Goal: Information Seeking & Learning: Learn about a topic

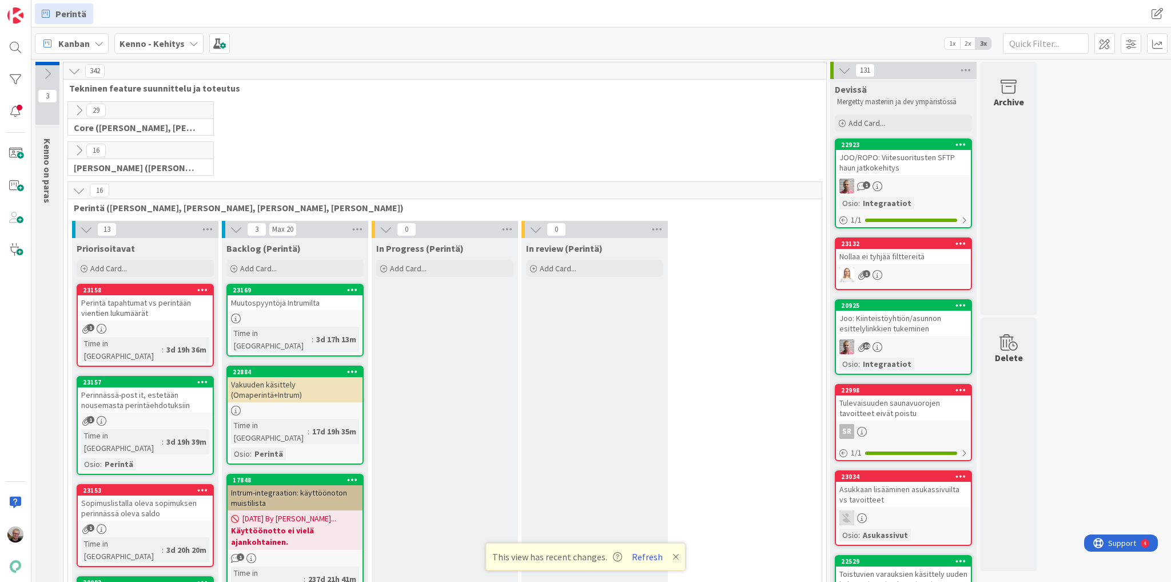
scroll to position [2516, 0]
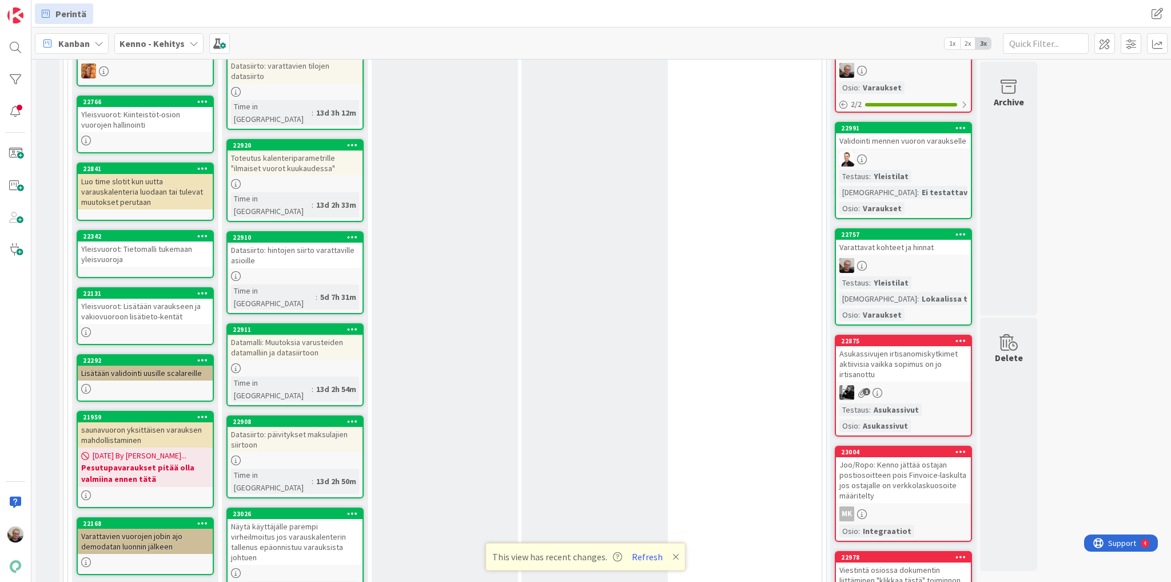
drag, startPoint x: 568, startPoint y: 548, endPoint x: 572, endPoint y: 566, distance: 18.2
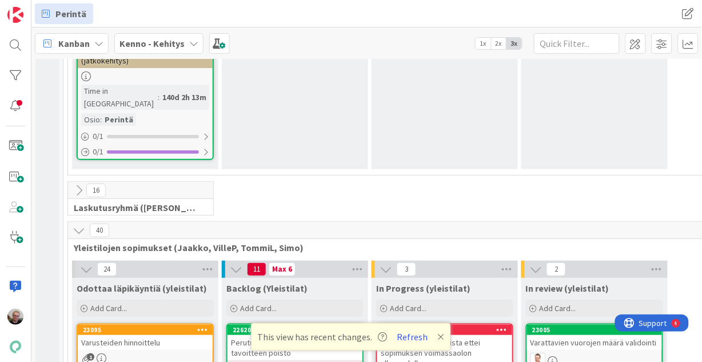
scroll to position [1876, 0]
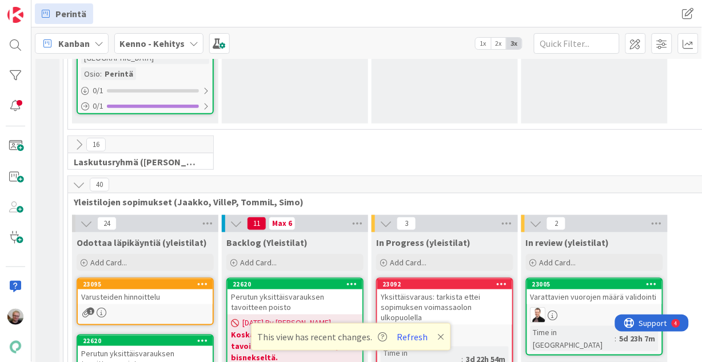
click at [309, 289] on div "Perutun yksittäisvarauksen tavoitteen poisto" at bounding box center [295, 301] width 135 height 25
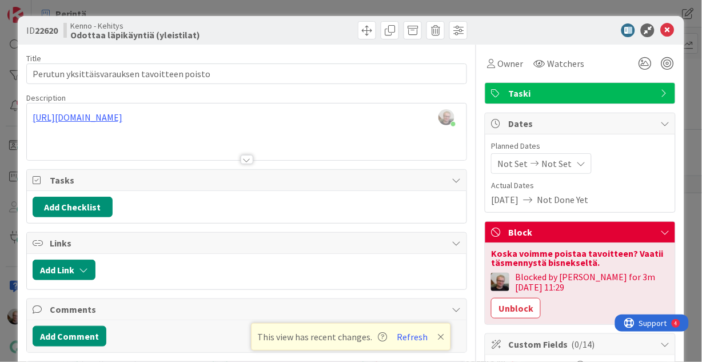
click at [293, 140] on div at bounding box center [247, 145] width 440 height 29
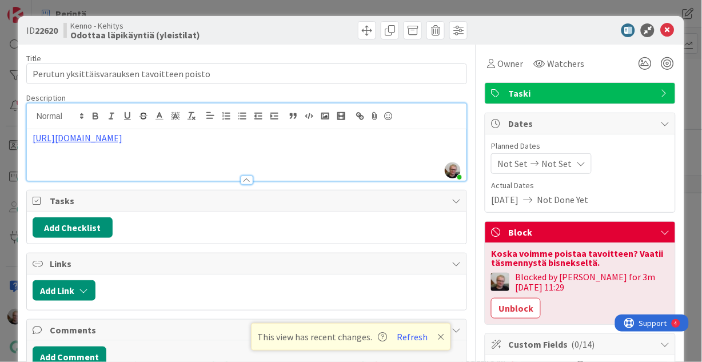
click at [324, 144] on p "[URL][DOMAIN_NAME]" at bounding box center [247, 138] width 429 height 13
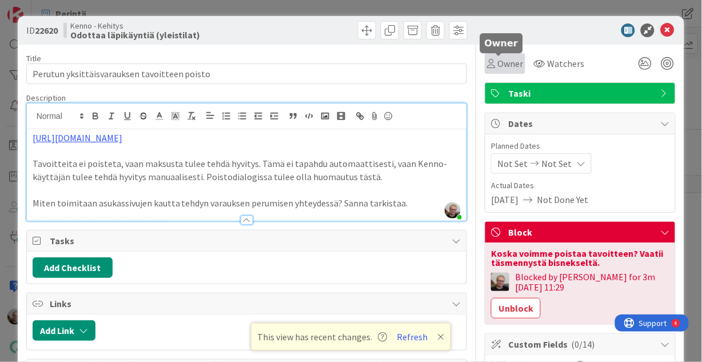
click at [502, 67] on span "Owner" at bounding box center [511, 64] width 26 height 14
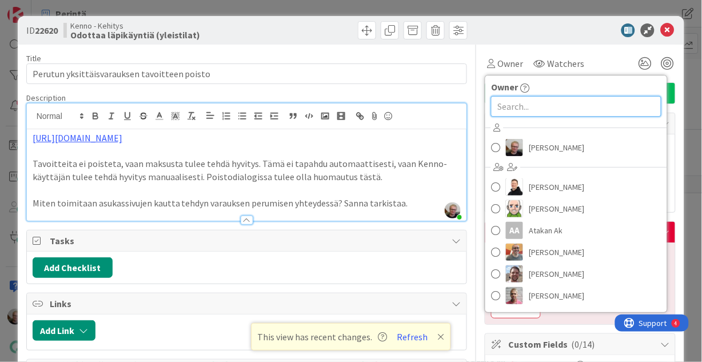
click at [516, 105] on input "text" at bounding box center [576, 106] width 170 height 21
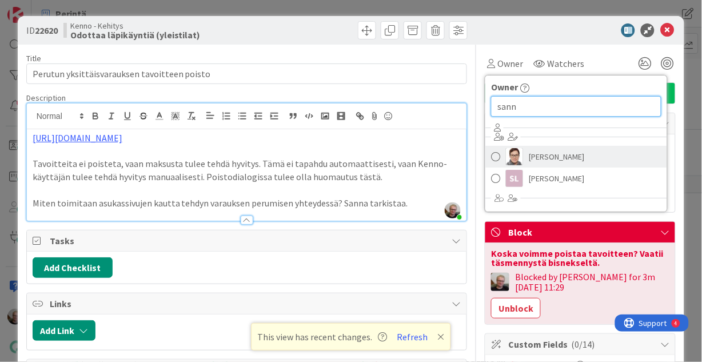
type input "sann"
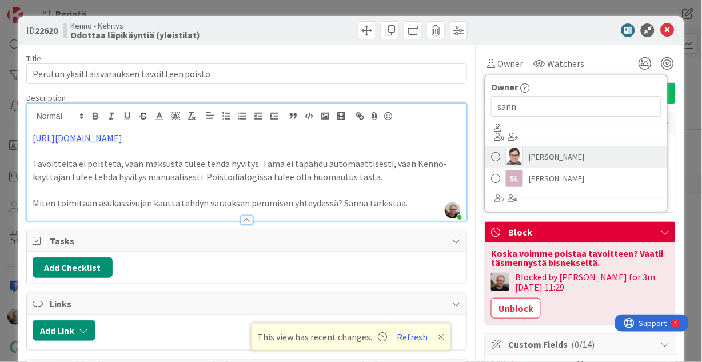
click at [532, 157] on span "[PERSON_NAME]" at bounding box center [556, 156] width 55 height 17
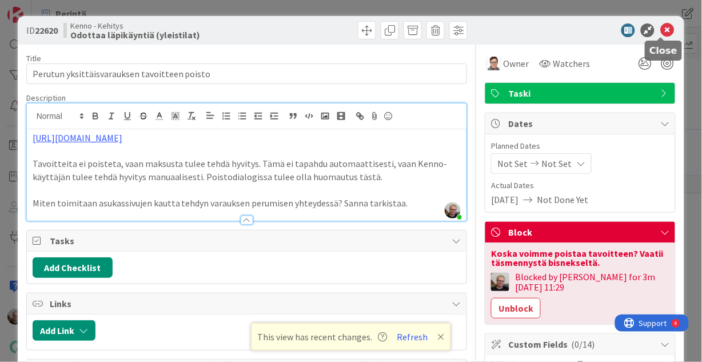
click at [661, 26] on icon at bounding box center [668, 30] width 14 height 14
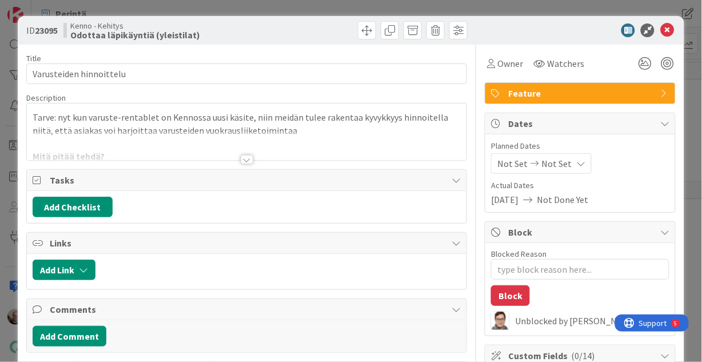
click at [244, 160] on div at bounding box center [247, 159] width 13 height 9
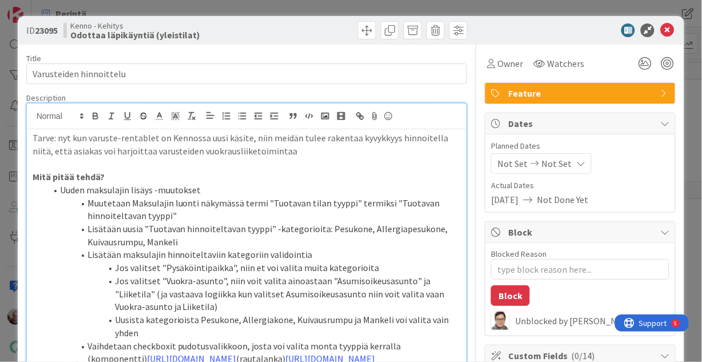
type textarea "x"
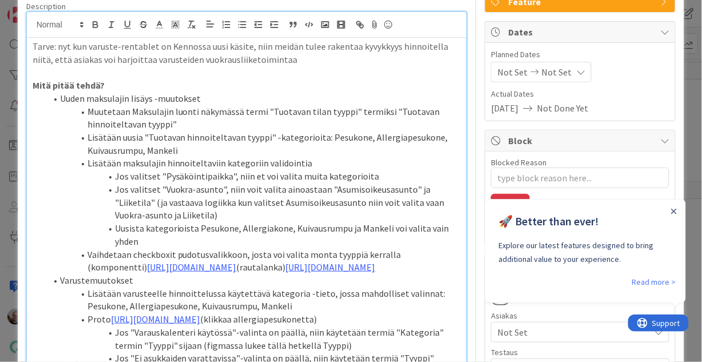
scroll to position [137, 0]
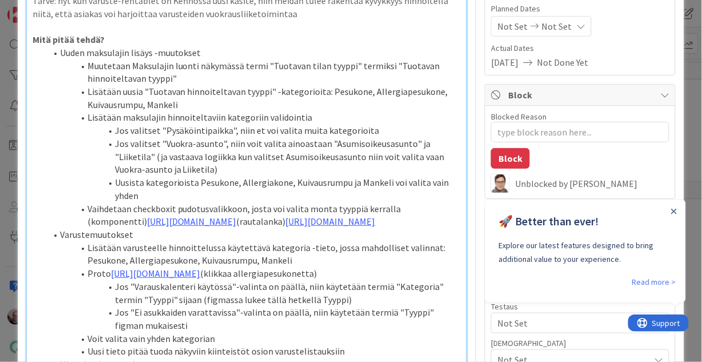
click at [117, 131] on li "Jos valitset "Pysäköintipaikka", niin et voi valita muita kategorioita" at bounding box center [253, 130] width 415 height 13
click at [378, 132] on li "(Jos valitset "Pysäköintipaikka", niin et voi valita muita kategorioita" at bounding box center [253, 130] width 415 height 13
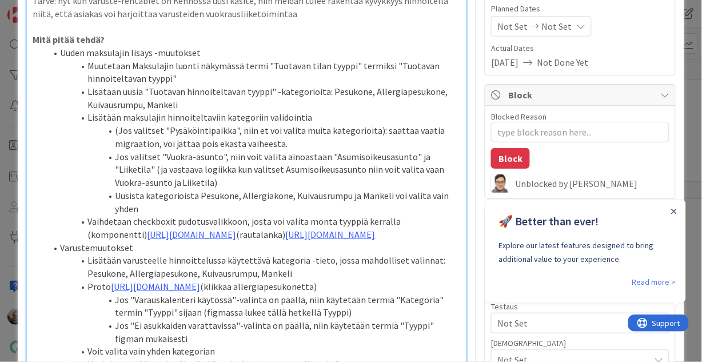
scroll to position [183, 0]
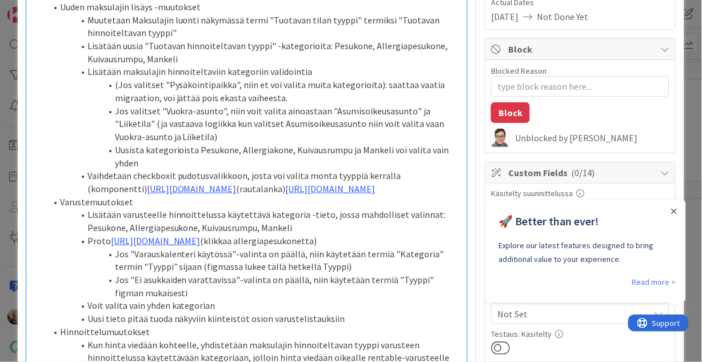
click at [216, 96] on li "(Jos valitset "Pysäköintipaikka", niin et voi valita muita kategorioita): saatt…" at bounding box center [253, 91] width 415 height 26
click at [161, 99] on li "(Jos valitset "Pysäköintipaikka", niin et voi valita muita kategorioita): saatt…" at bounding box center [253, 91] width 415 height 26
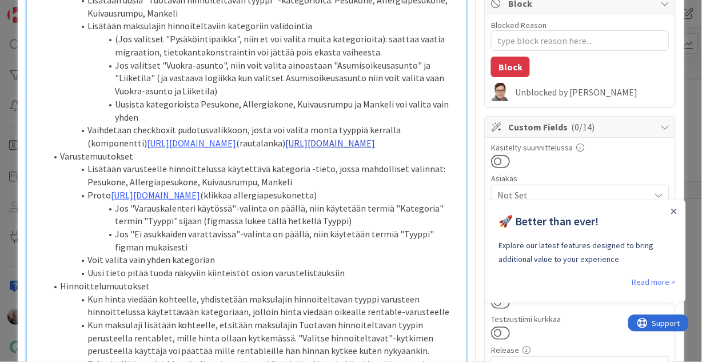
scroll to position [275, 0]
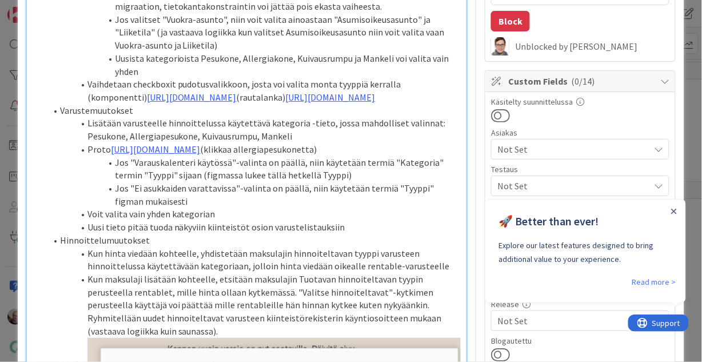
click at [204, 142] on li "Lisätään varusteelle hinnoittelussa käytettävä kategoria -tieto, jossa mahdolli…" at bounding box center [253, 130] width 415 height 26
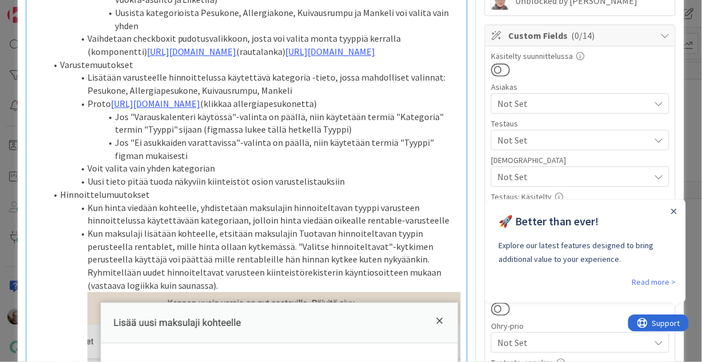
scroll to position [366, 0]
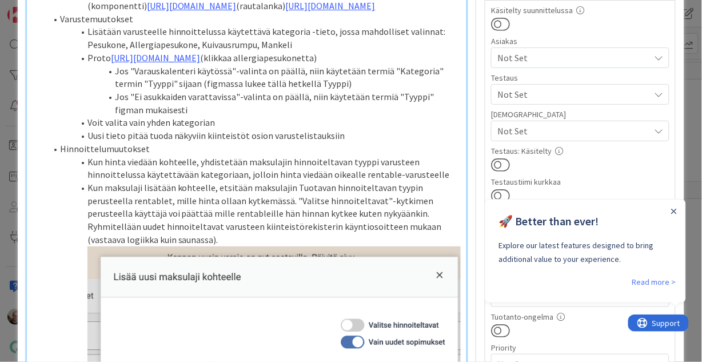
click at [369, 90] on li "Jos "Varauskalenteri käytössä"-valinta on päällä, niin käytetään termiä "Katego…" at bounding box center [253, 78] width 415 height 26
click at [201, 63] on link "https://www.figma.com/proto/0IJ8fGlasErUUd7odgirDN/Sopimushallinta?page-id=0%3A…" at bounding box center [156, 57] width 90 height 11
click at [233, 133] on link "https://www.figma.com/proto/0IJ8fGlasErUUd7odgirDN/Sopimushallinta?content-scal…" at bounding box center [233, 132] width 78 height 15
click at [271, 116] on li "Jos "Ei asukkaiden varattavissa"-valinta on päällä, niin käytetään termiä "Tyyp…" at bounding box center [253, 103] width 415 height 26
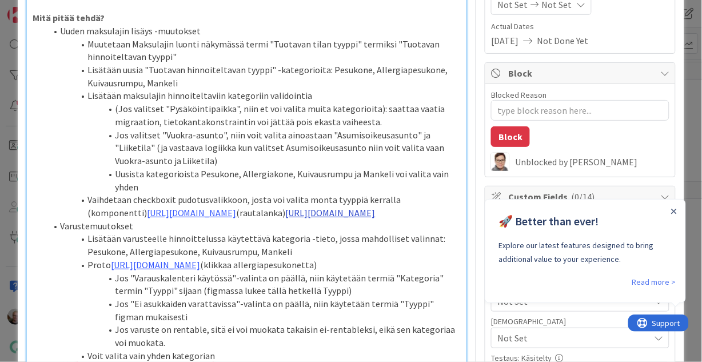
scroll to position [137, 0]
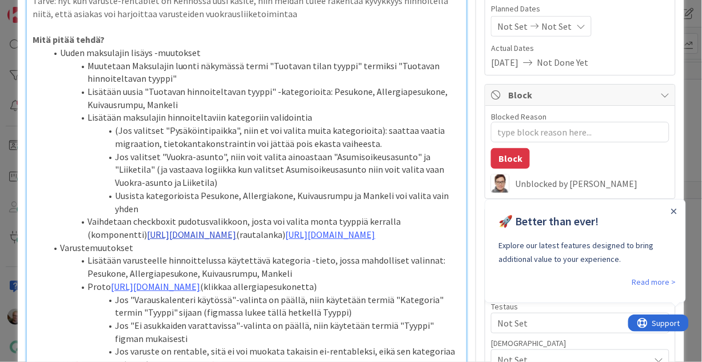
click at [153, 240] on link "https://design.pandia.fi/?path=/docs/form-multiselect--docs" at bounding box center [192, 234] width 90 height 11
click at [157, 255] on link "https://design.pandia.fi/?path=/docs/form-multiselect--docs" at bounding box center [173, 256] width 78 height 15
drag, startPoint x: 390, startPoint y: 275, endPoint x: 376, endPoint y: 271, distance: 14.8
click at [386, 255] on li "Varustemuutokset" at bounding box center [253, 247] width 415 height 13
click at [286, 240] on link "https://www.figma.com/design/0IJ8fGlasErUUd7odgirDN/Sopimushallinta?node-id=155…" at bounding box center [331, 234] width 90 height 11
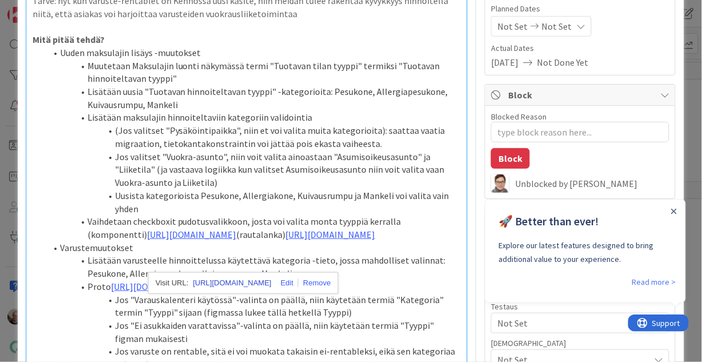
click at [204, 285] on link "https://www.figma.com/design/0IJ8fGlasErUUd7odgirDN/Sopimushallinta?node-id=155…" at bounding box center [232, 283] width 78 height 15
type textarea "x"
